Goal: Navigation & Orientation: Understand site structure

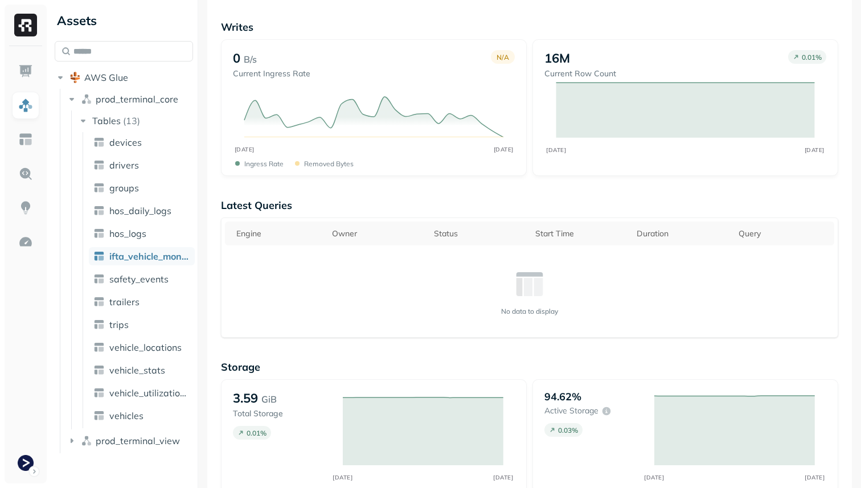
scroll to position [413, 0]
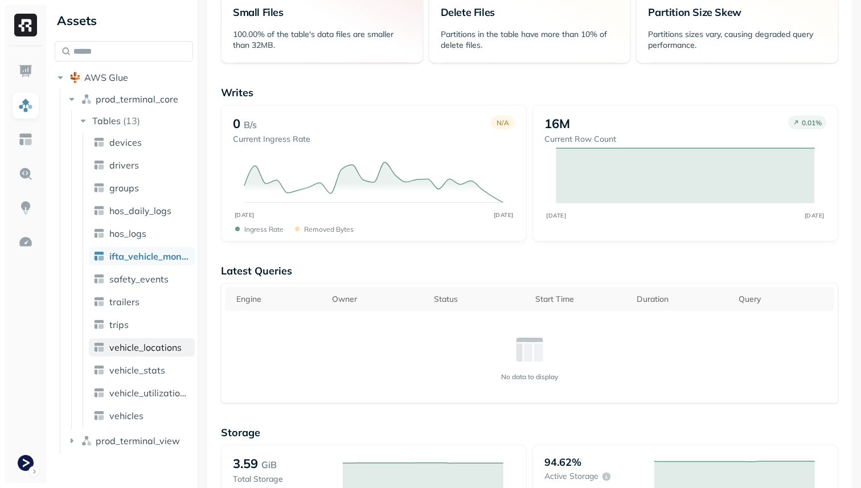
click at [130, 343] on span "vehicle_locations" at bounding box center [145, 347] width 72 height 11
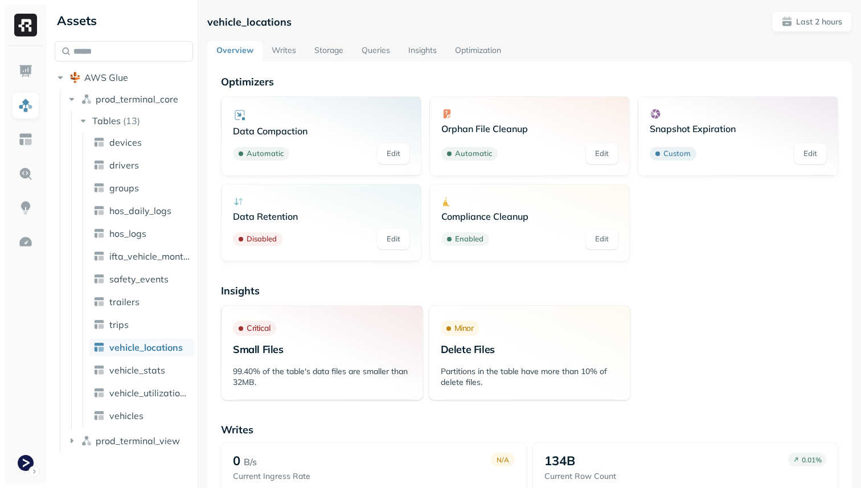
click at [332, 60] on link "Storage" at bounding box center [328, 51] width 47 height 20
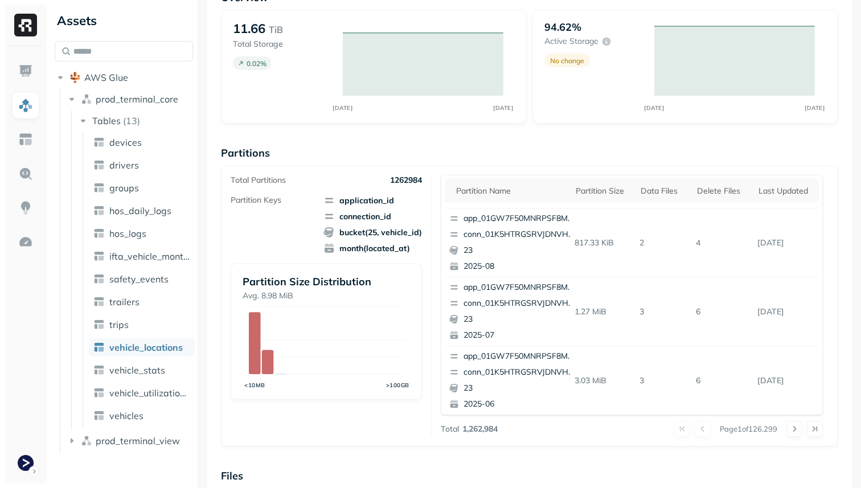
scroll to position [25, 0]
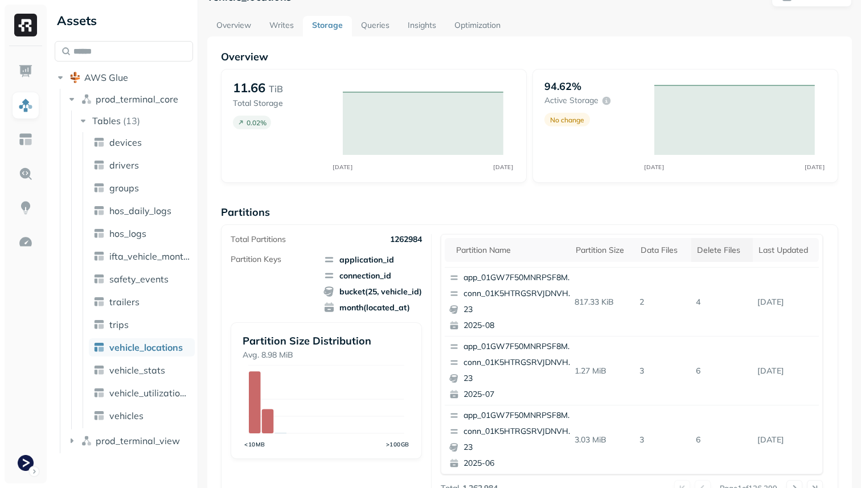
click at [724, 257] on th "Delete Files" at bounding box center [721, 250] width 61 height 24
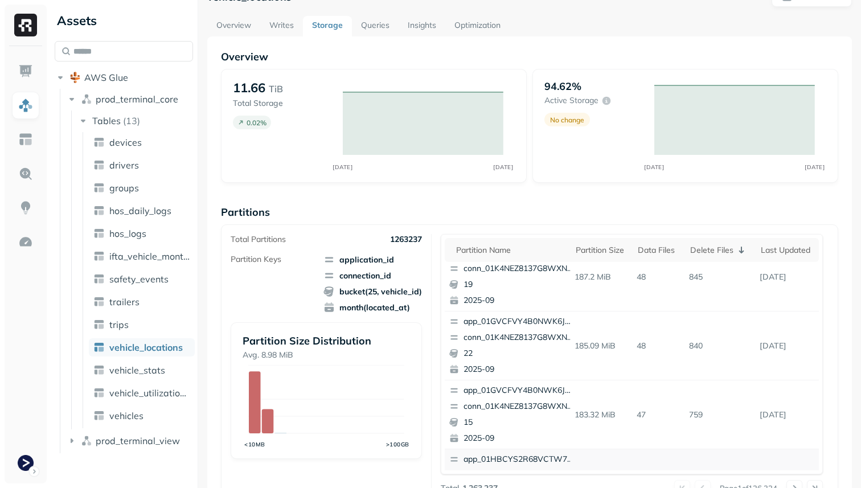
scroll to position [29, 0]
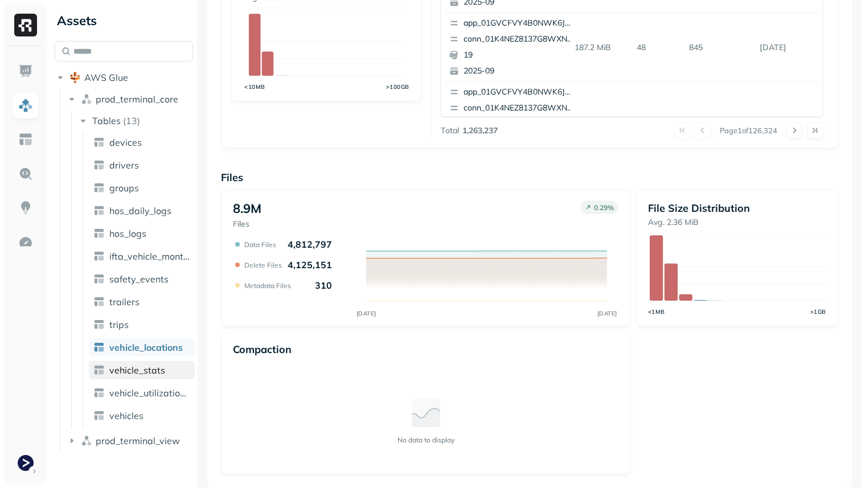
click at [155, 373] on span "vehicle_stats" at bounding box center [137, 369] width 56 height 11
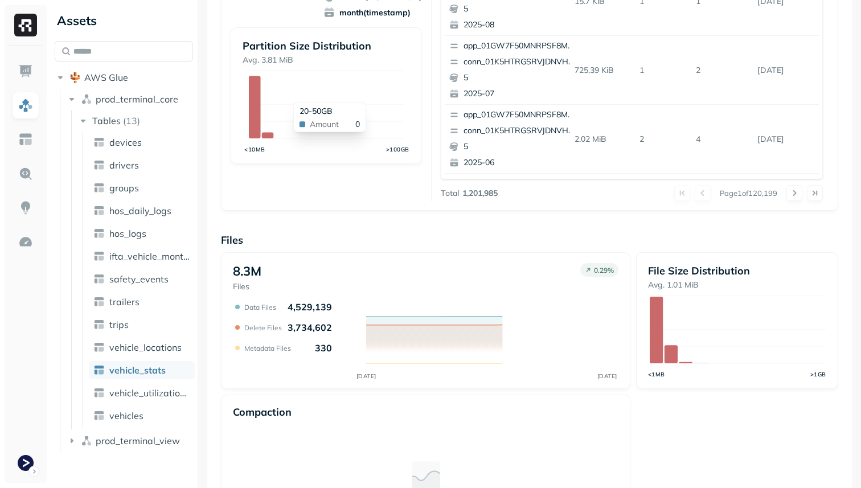
scroll to position [383, 0]
